Goal: Communication & Community: Participate in discussion

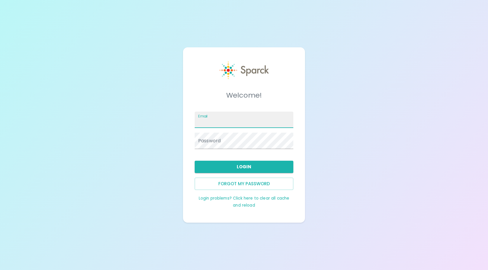
click at [213, 123] on input "Email" at bounding box center [244, 119] width 99 height 16
type input "[EMAIL_ADDRESS][DOMAIN_NAME]"
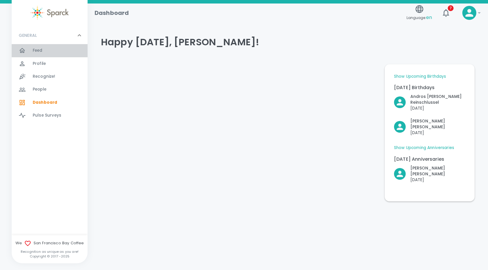
click at [36, 53] on span "Feed" at bounding box center [38, 51] width 10 height 6
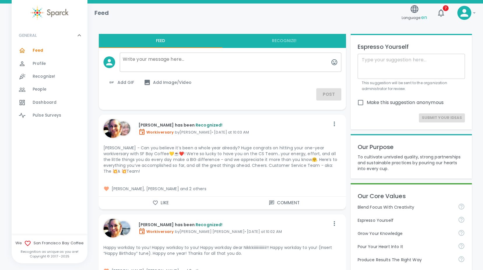
click at [364, 221] on p "Espresso Yourself" at bounding box center [406, 220] width 96 height 6
click at [370, 235] on p "Grow Your Knowledge" at bounding box center [406, 233] width 96 height 6
click at [368, 247] on p "Pour Your Heart Into It" at bounding box center [406, 246] width 96 height 6
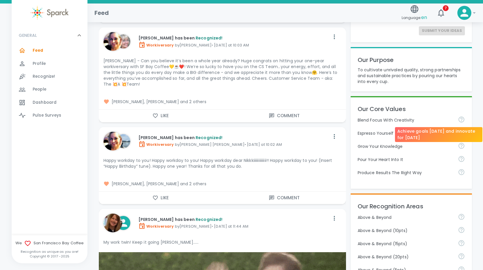
scroll to position [88, 0]
